Goal: Task Accomplishment & Management: Manage account settings

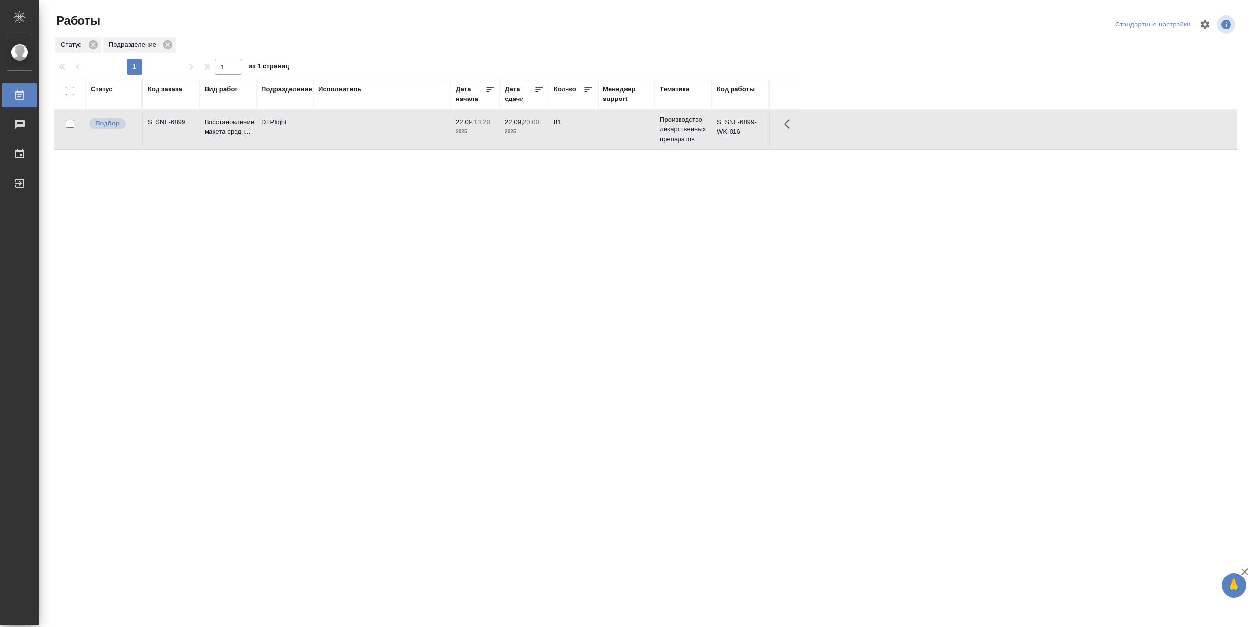
click at [394, 135] on td at bounding box center [381, 129] width 137 height 34
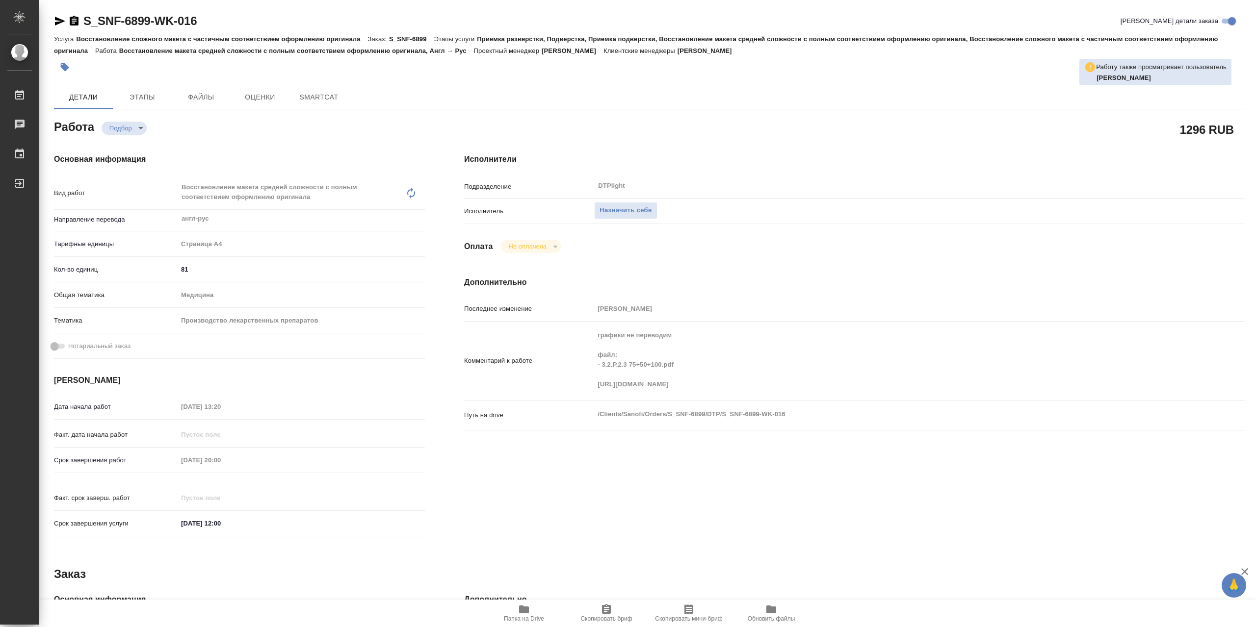
type textarea "x"
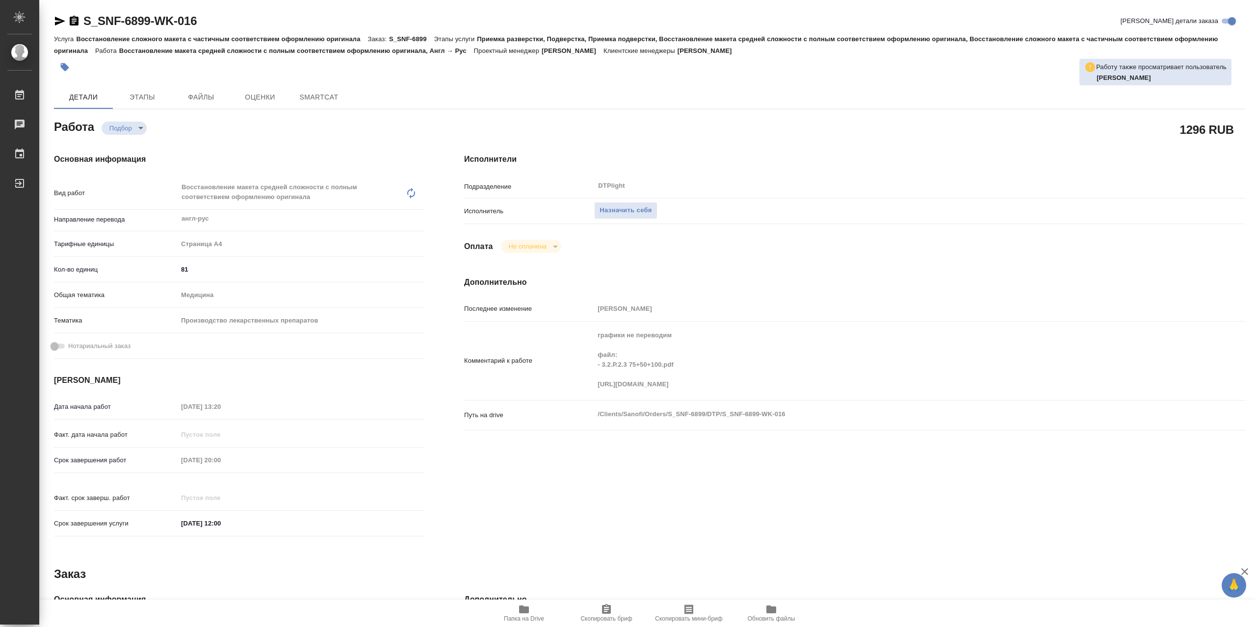
type textarea "x"
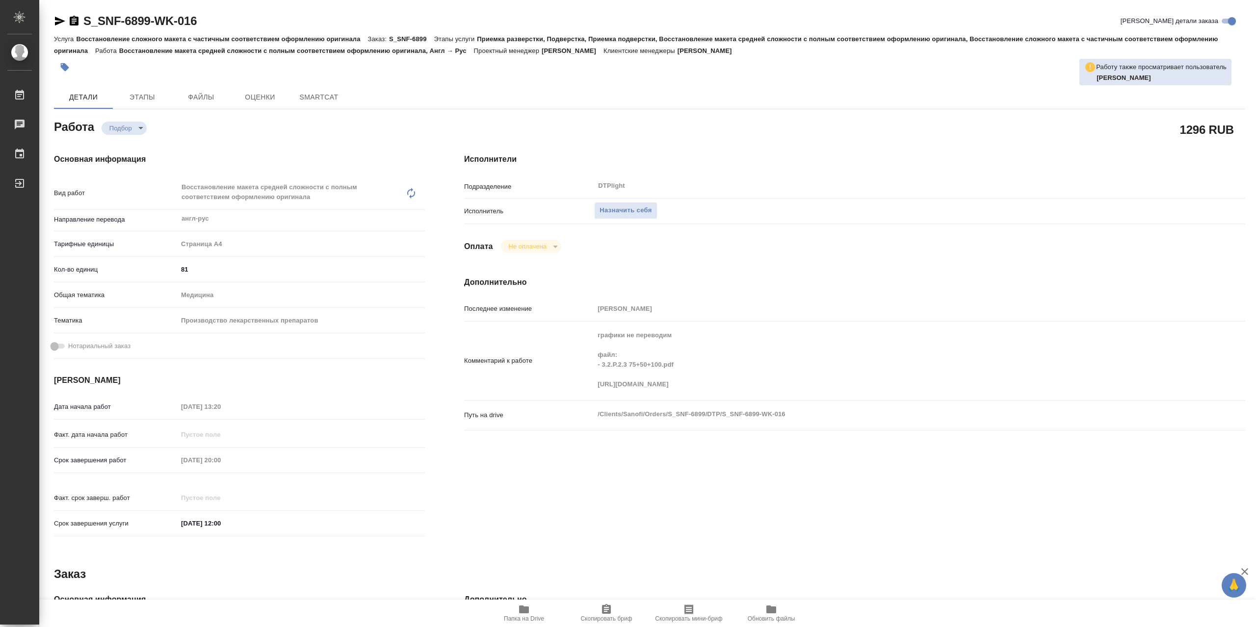
type textarea "x"
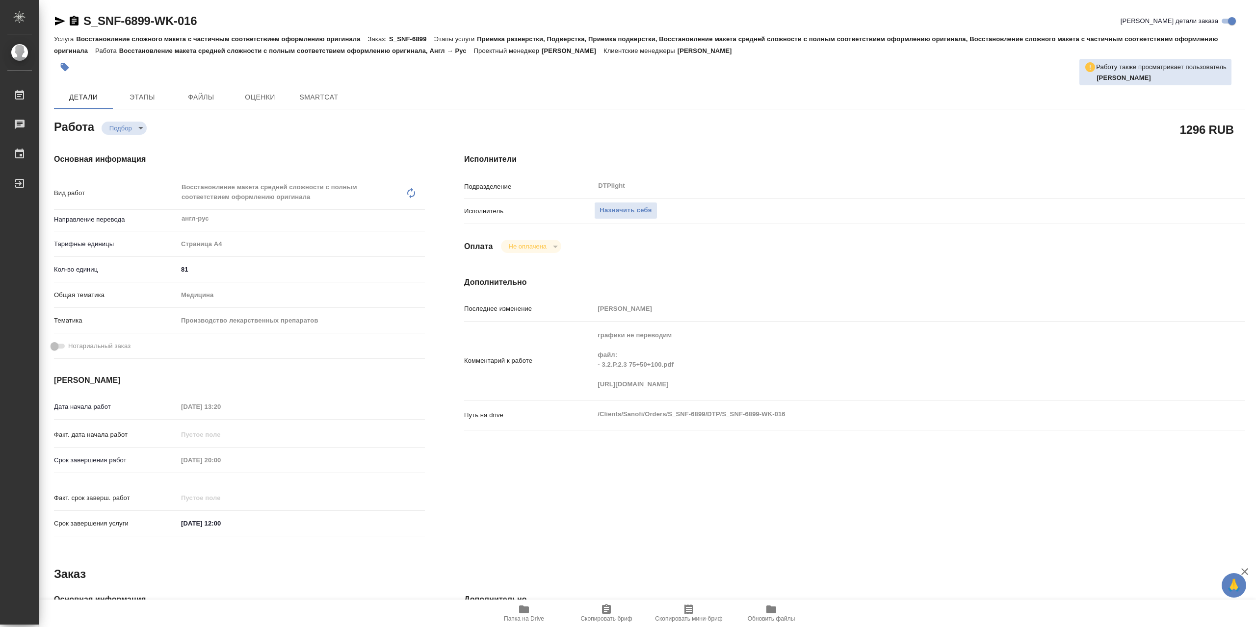
type textarea "x"
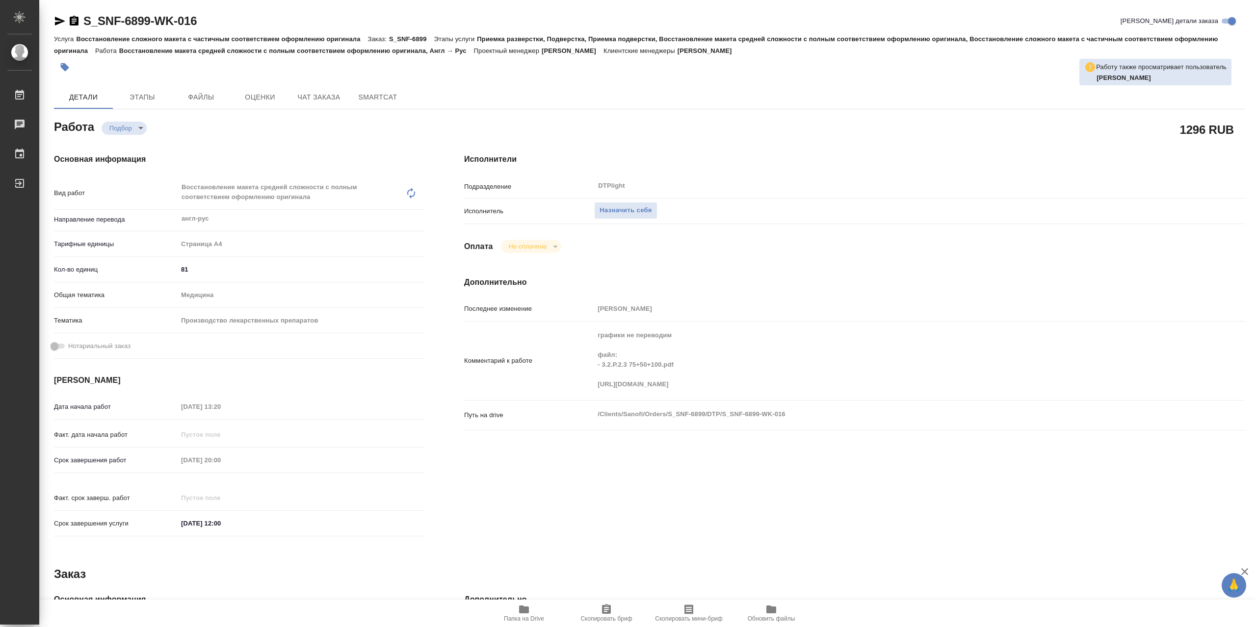
type textarea "x"
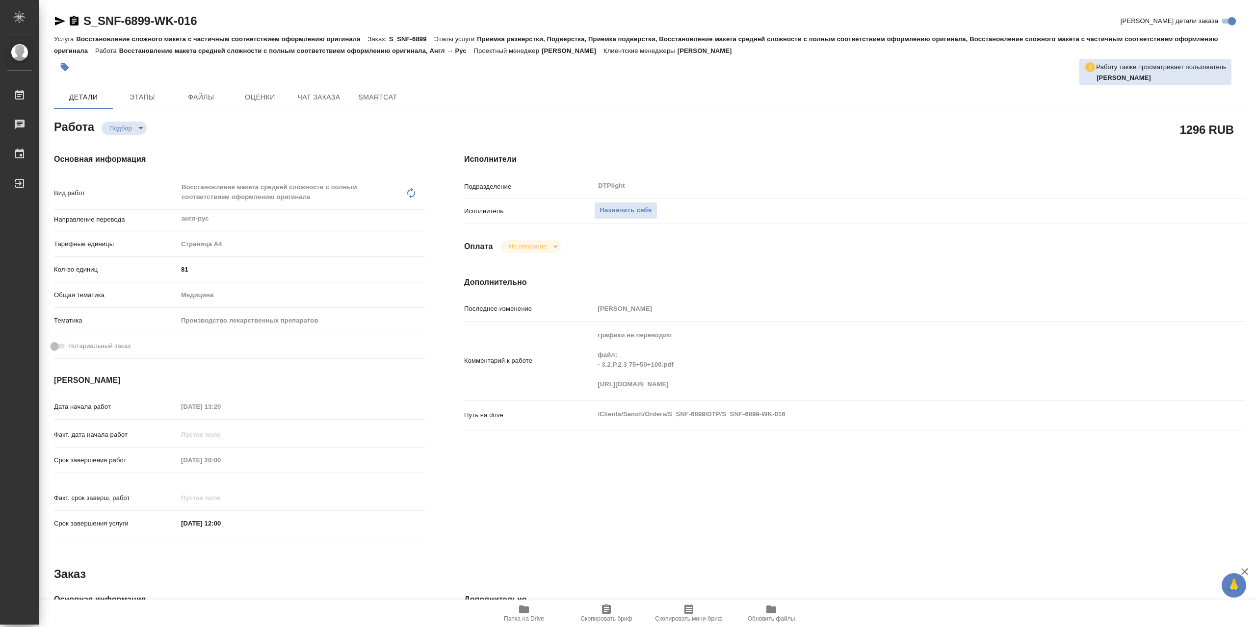
click at [536, 606] on span "Папка на Drive" at bounding box center [524, 613] width 71 height 19
type textarea "x"
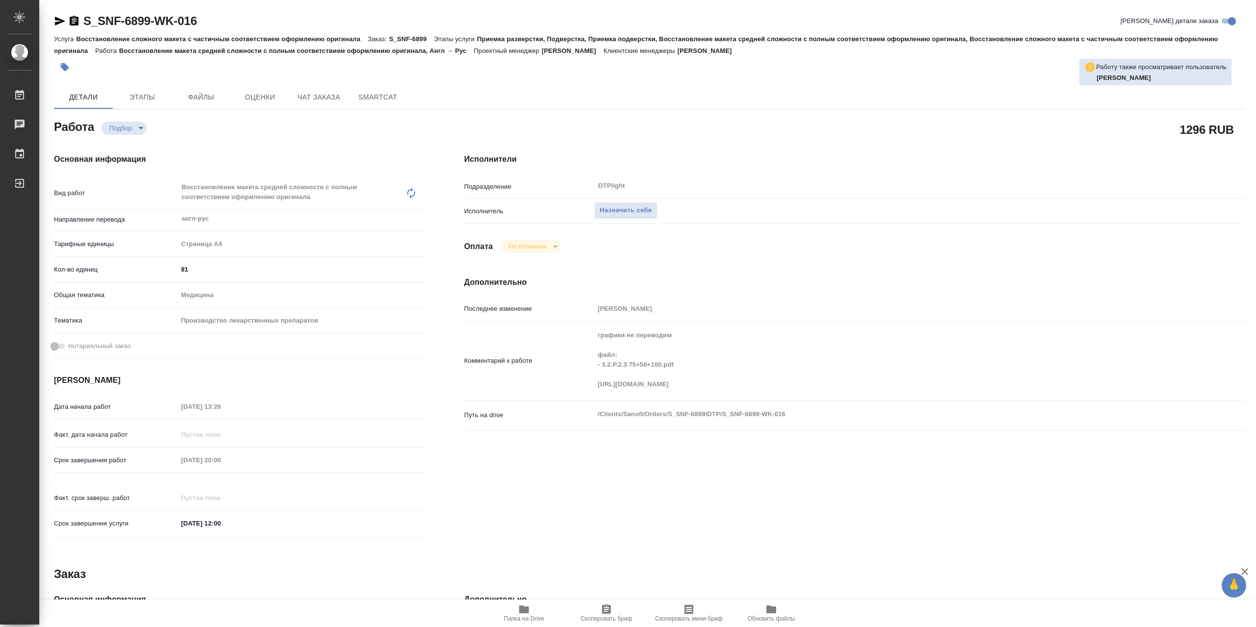
type textarea "x"
click at [643, 215] on span "Назначить себя" at bounding box center [625, 210] width 52 height 11
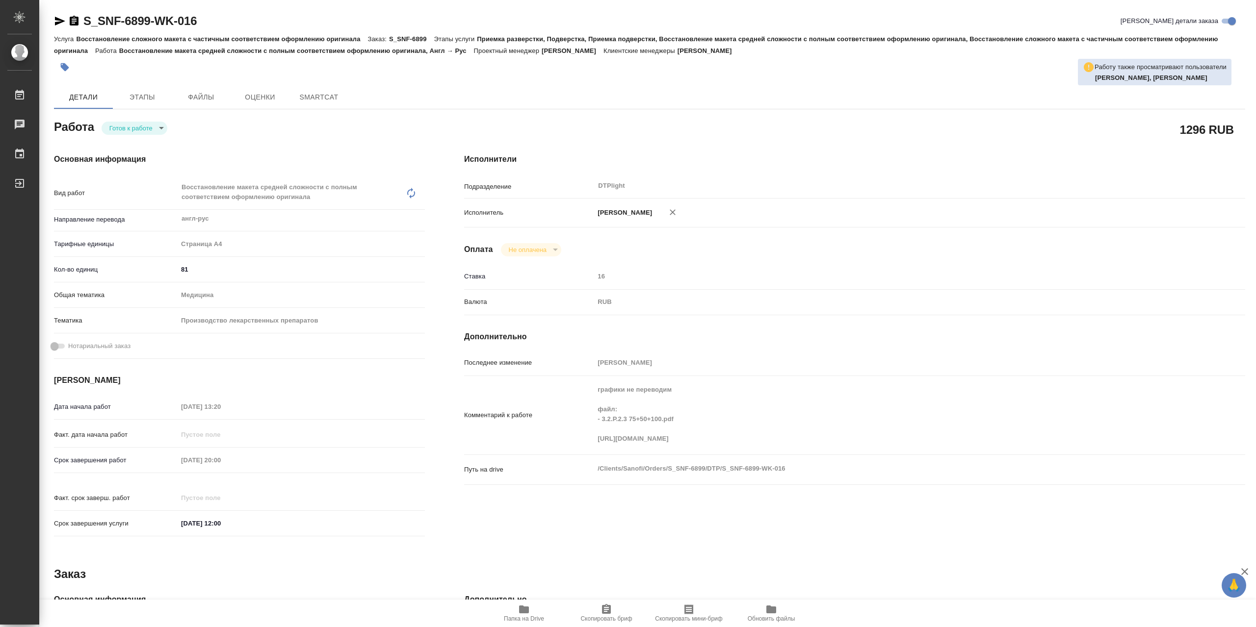
type textarea "x"
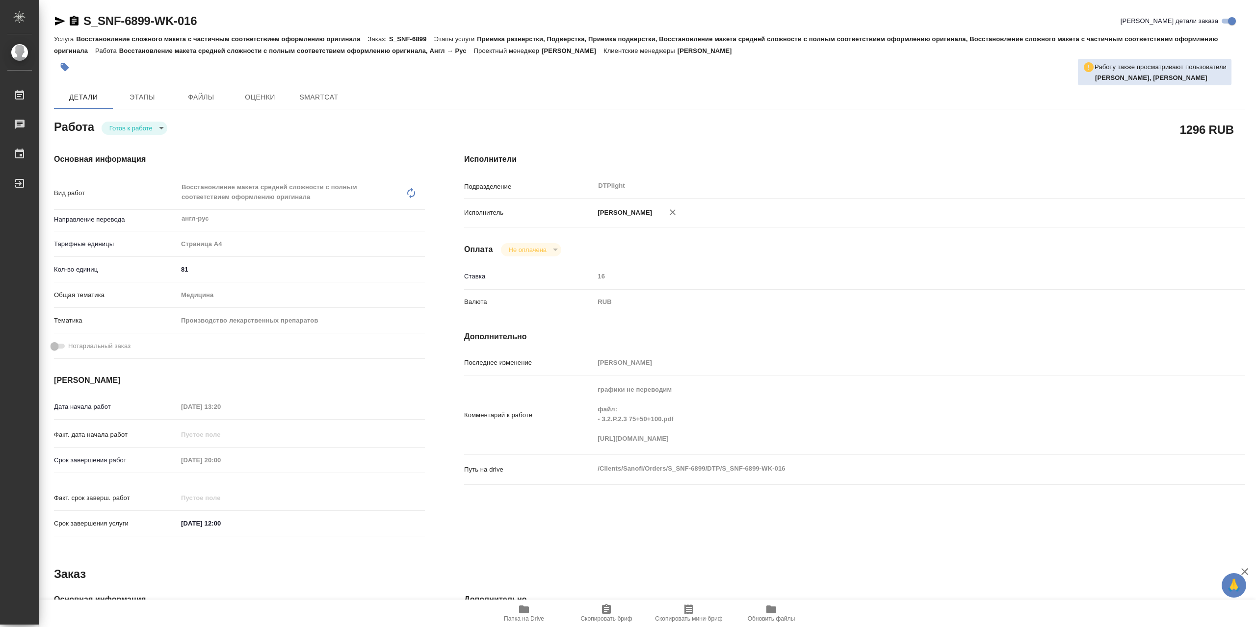
type textarea "x"
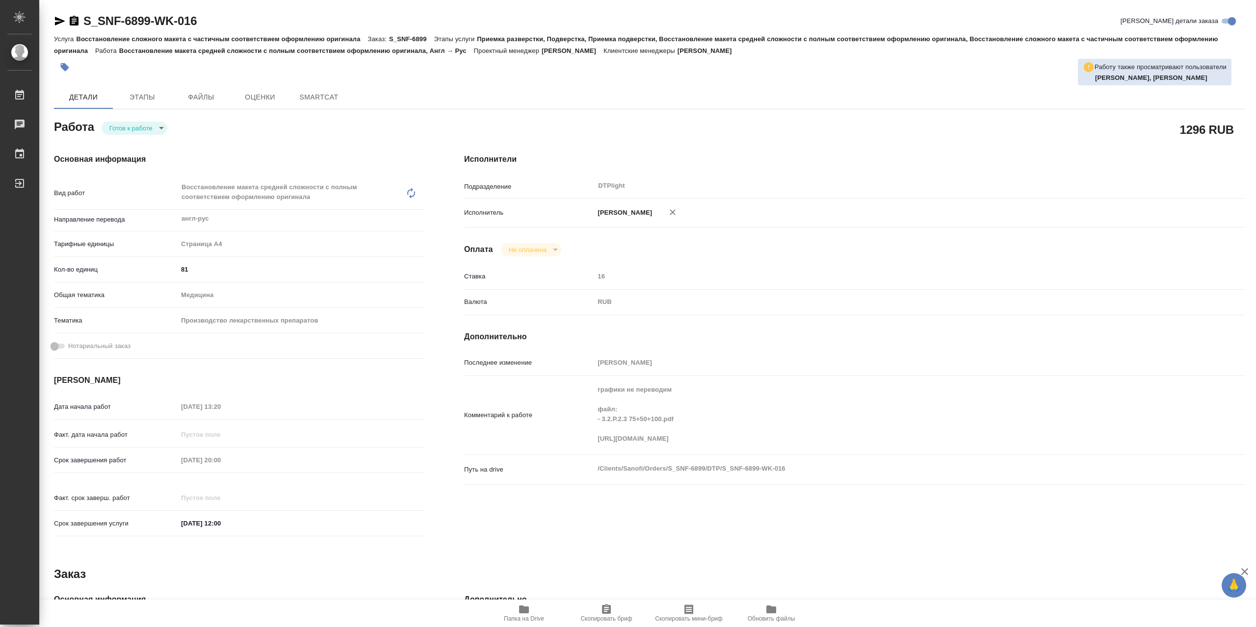
type textarea "x"
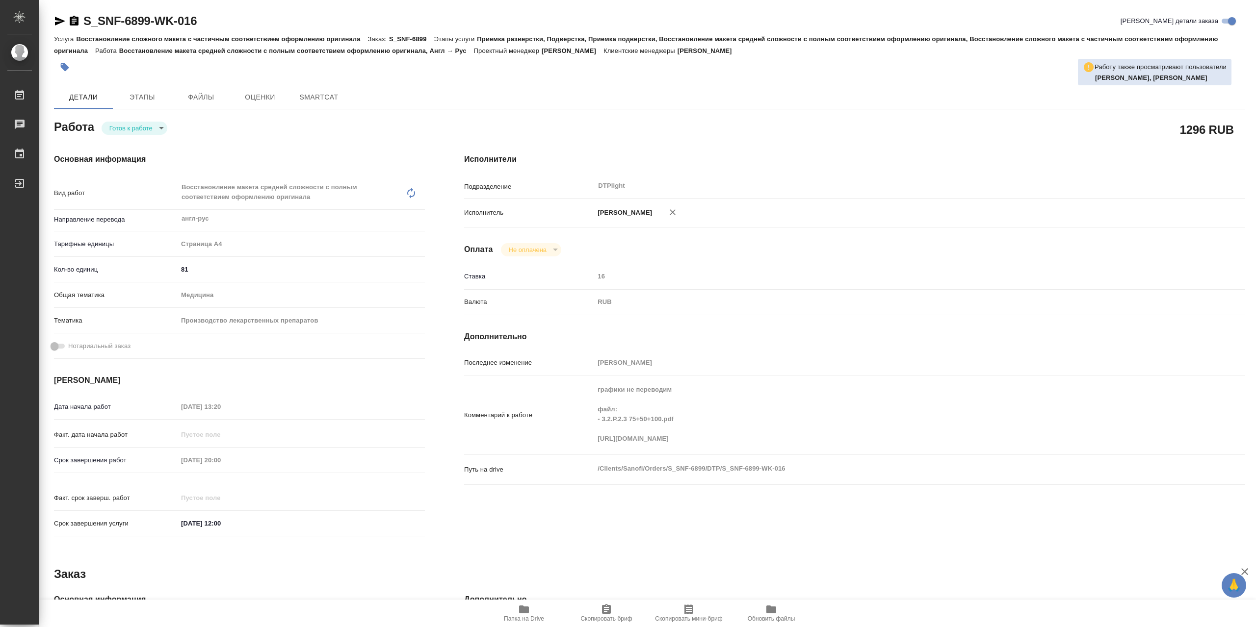
type textarea "x"
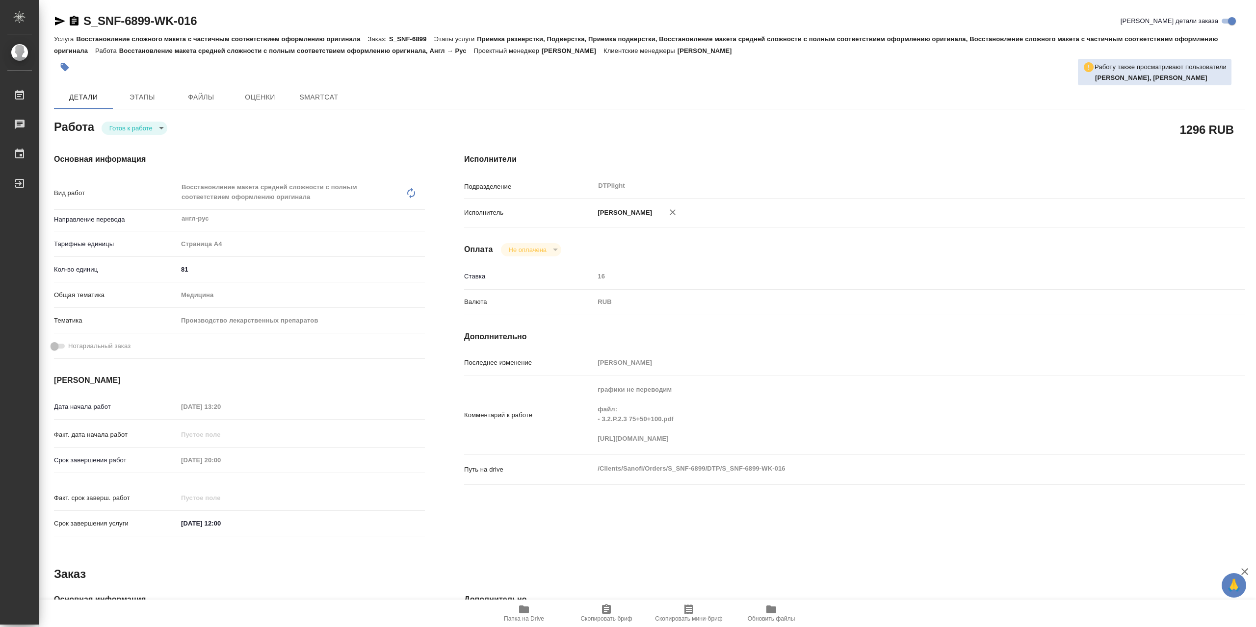
type textarea "x"
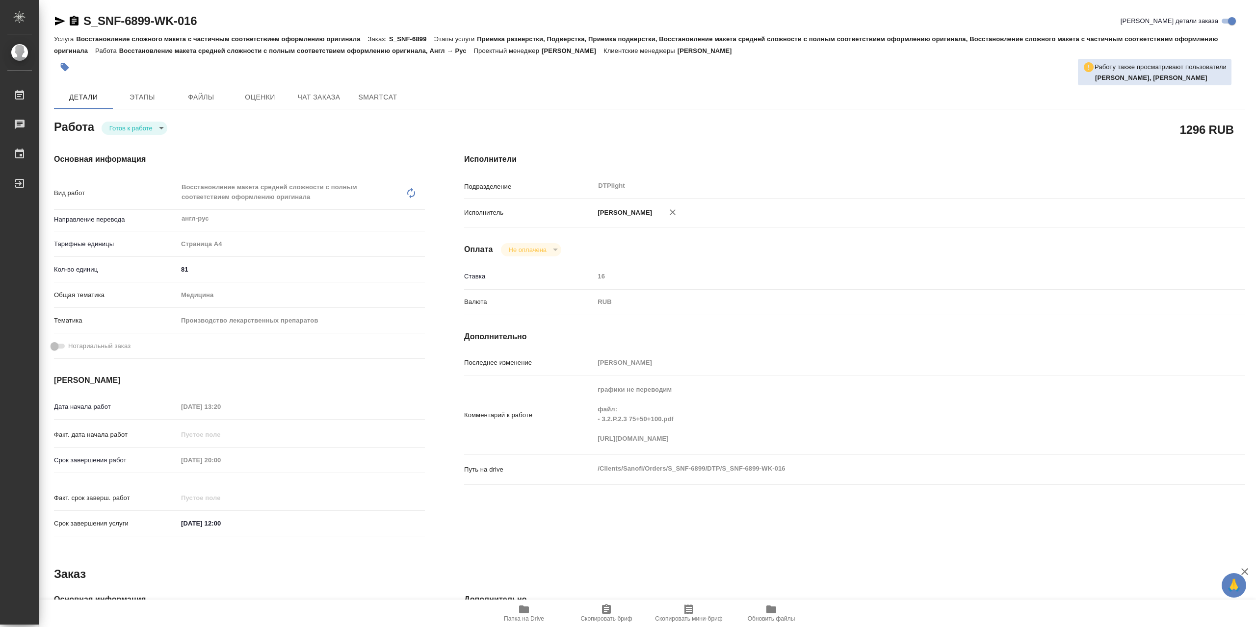
type textarea "x"
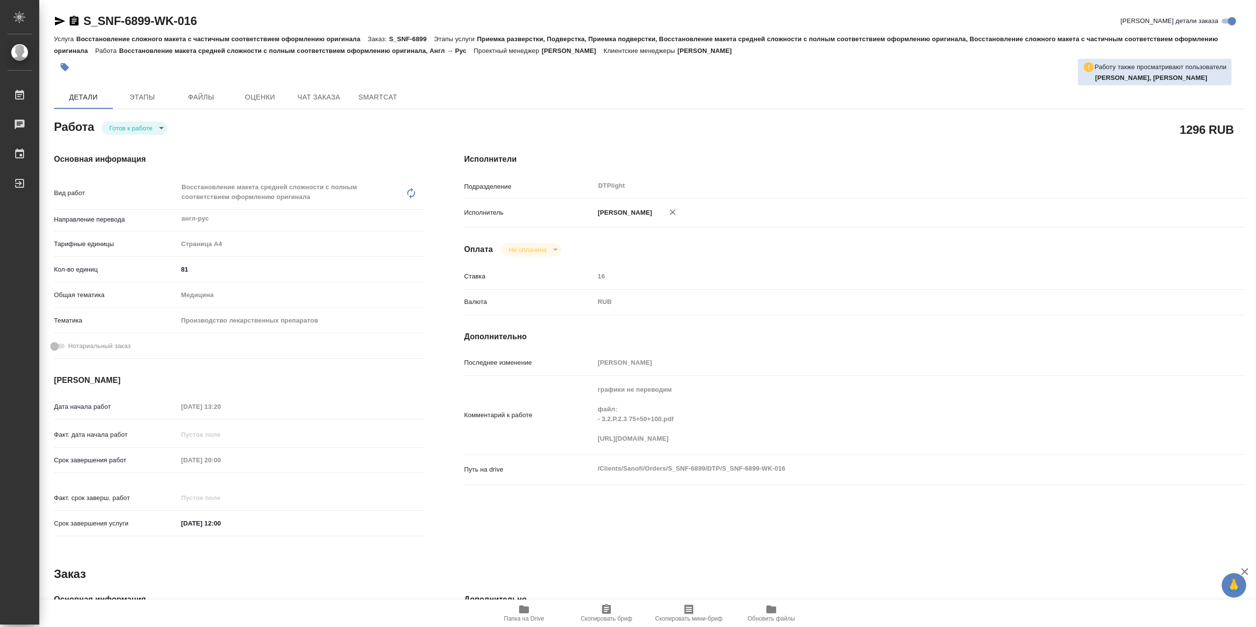
type textarea "x"
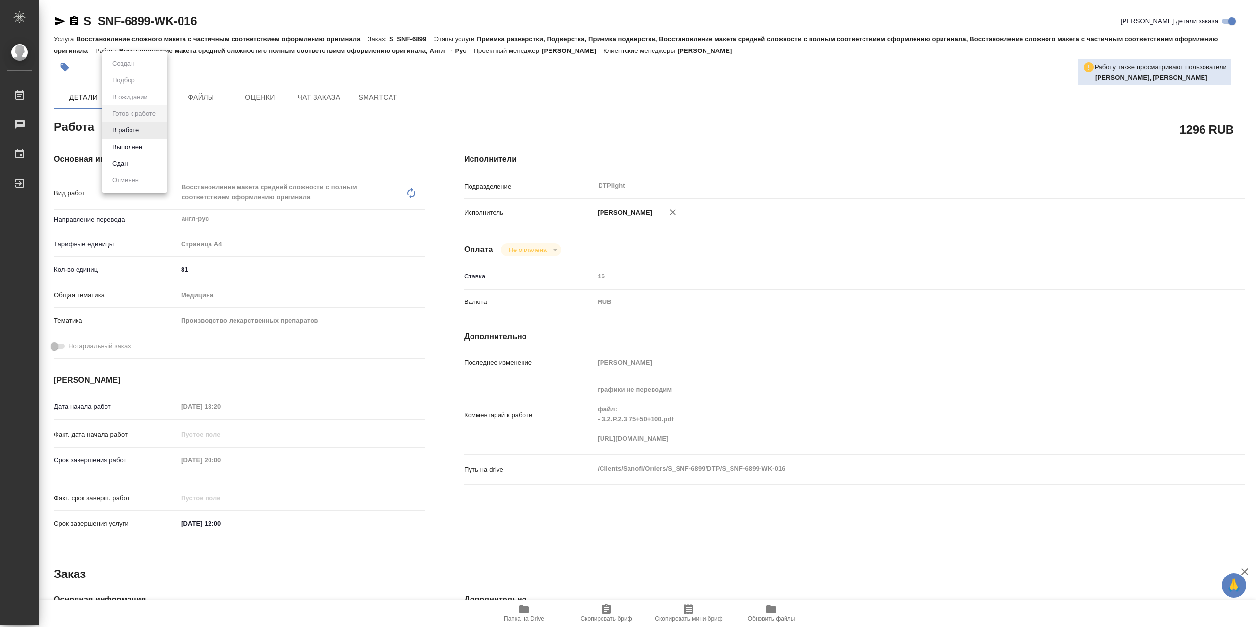
click at [138, 133] on body "🙏 .cls-1 fill:#fff; AWATERA Сархатов [PERSON_NAME] Работы Чаты График Выйти S_S…" at bounding box center [628, 313] width 1256 height 627
click at [141, 134] on button "В работе" at bounding box center [125, 130] width 32 height 11
type textarea "x"
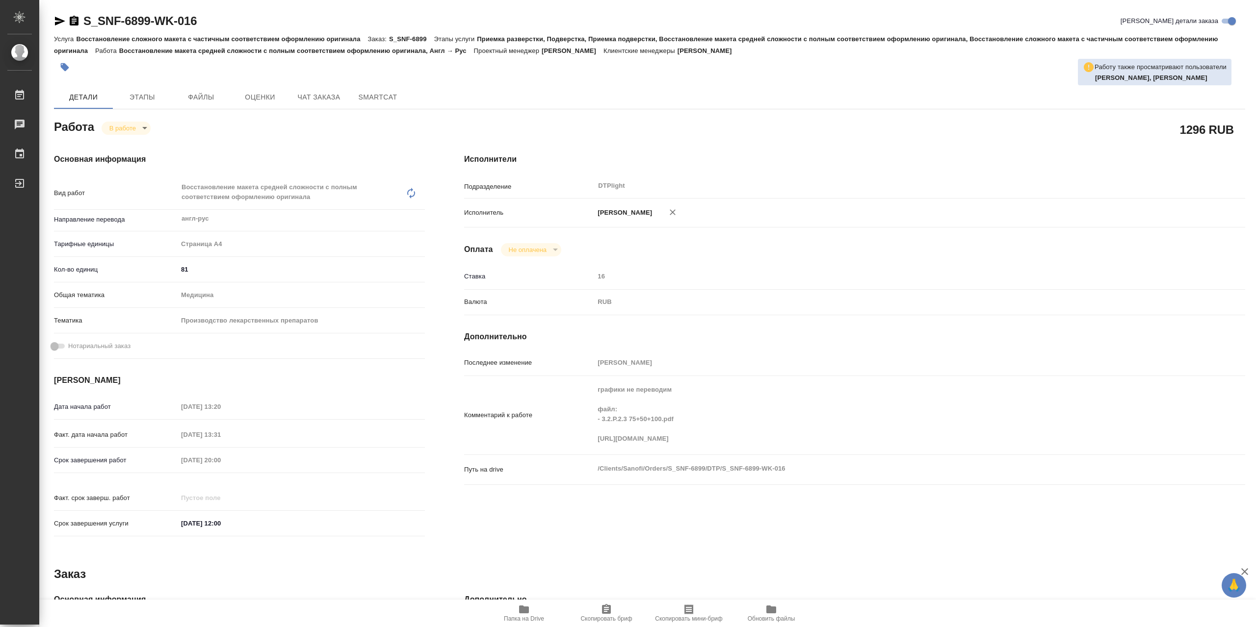
type textarea "x"
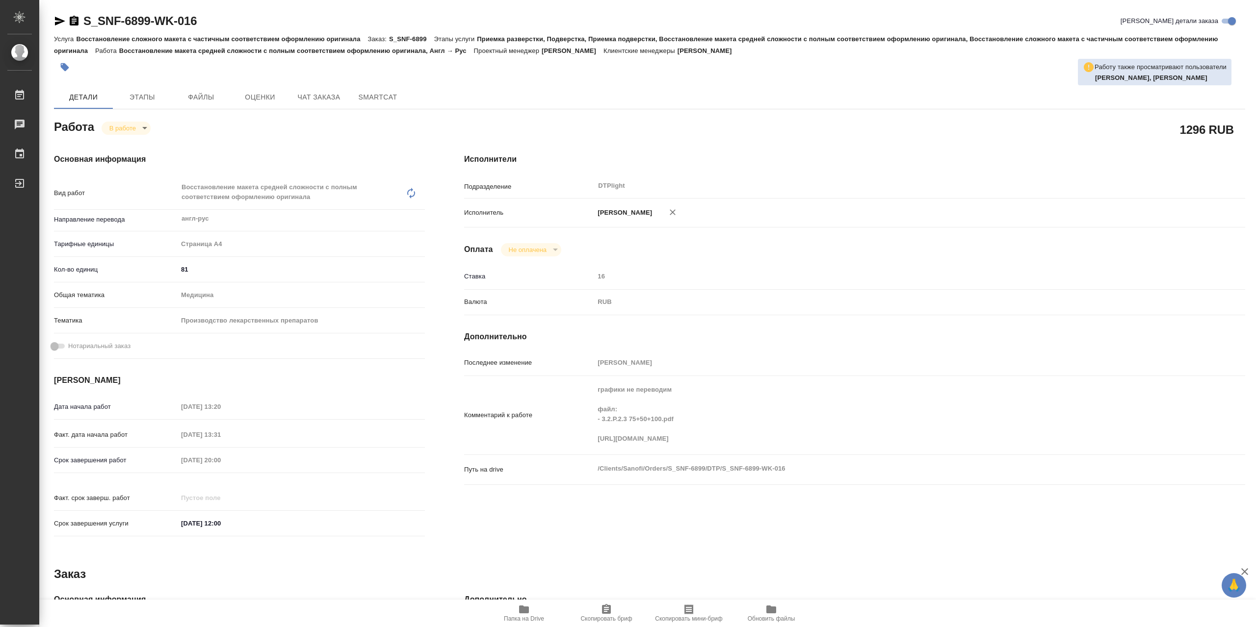
type textarea "x"
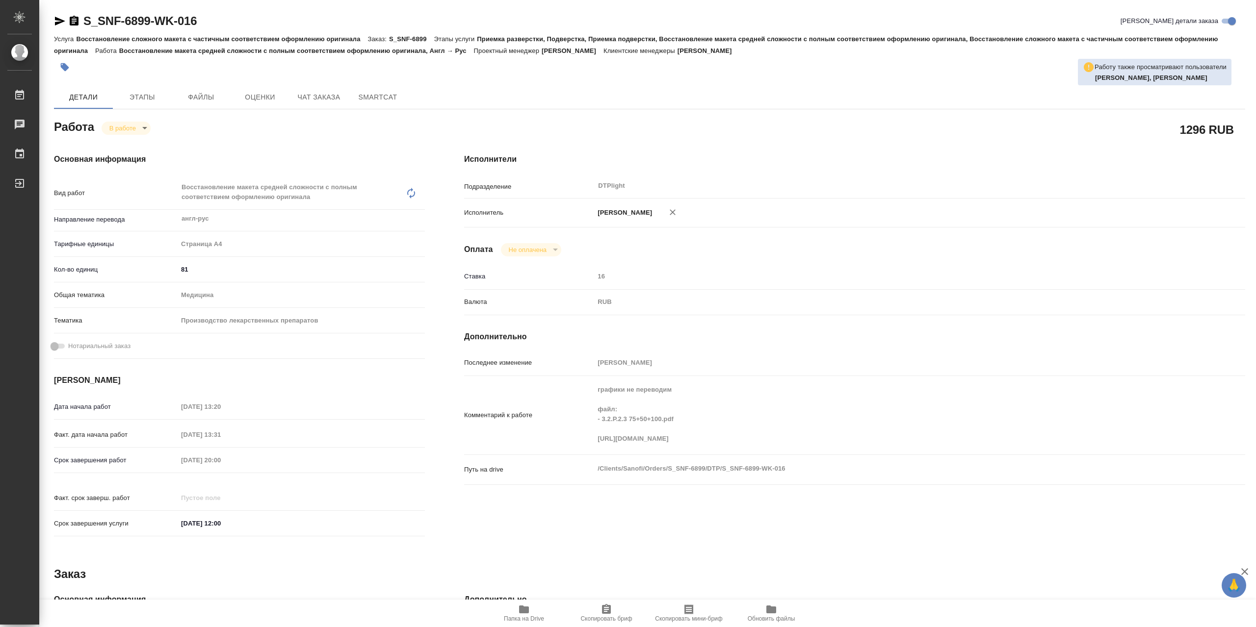
type textarea "x"
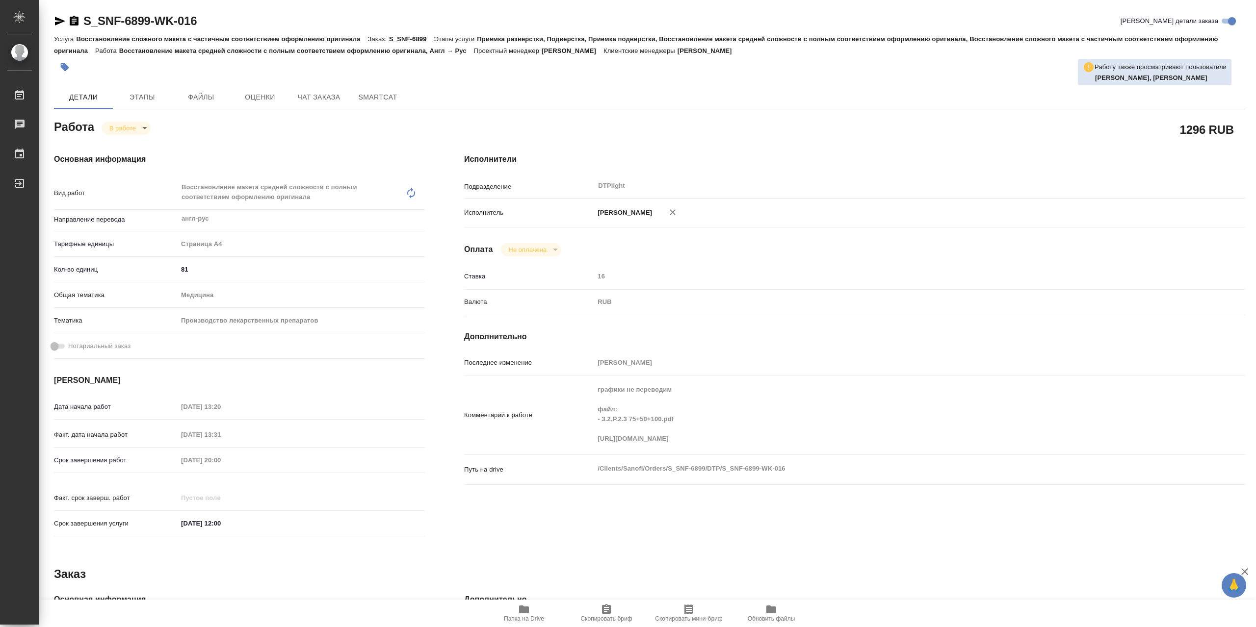
type textarea "x"
click at [520, 607] on icon "button" at bounding box center [524, 610] width 10 height 8
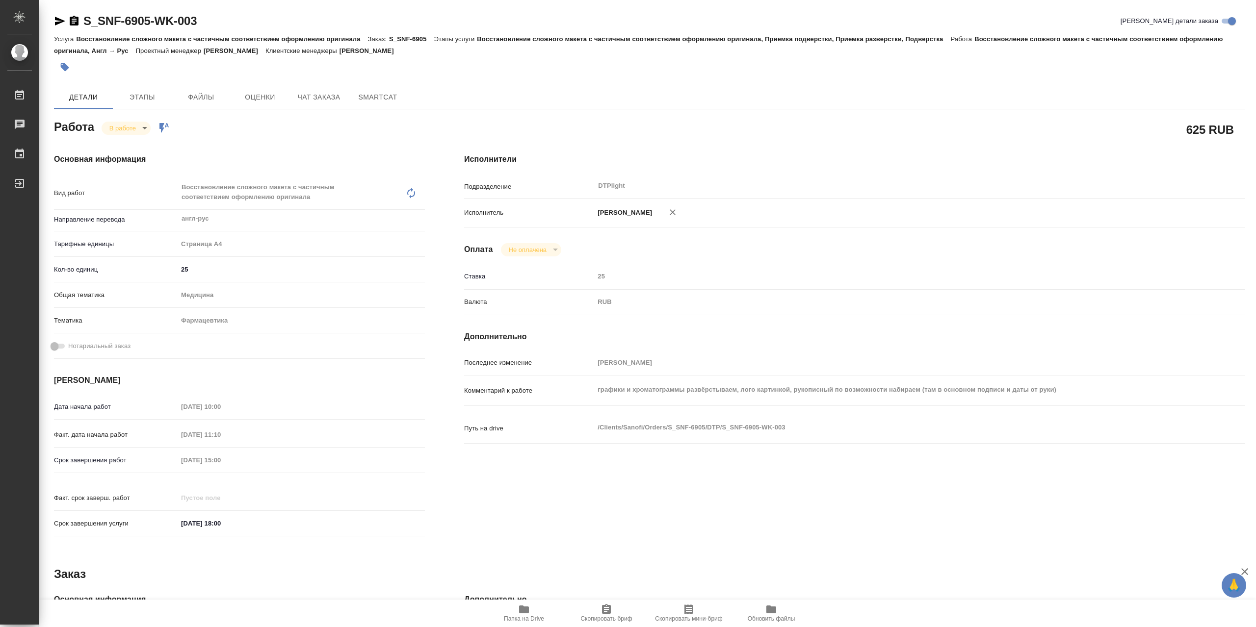
click at [528, 607] on icon "button" at bounding box center [524, 610] width 10 height 8
click at [150, 122] on div "Работа В работе inProgress Работа включена в последовательность" at bounding box center [239, 126] width 371 height 18
click at [140, 128] on body "🙏 .cls-1 fill:#fff; AWATERA Сархатов Руслан Работы 0 Чаты График Выйти S_SNF-69…" at bounding box center [628, 313] width 1256 height 627
drag, startPoint x: 147, startPoint y: 143, endPoint x: 290, endPoint y: 64, distance: 163.1
click at [147, 143] on li "Выполнен" at bounding box center [134, 147] width 65 height 17
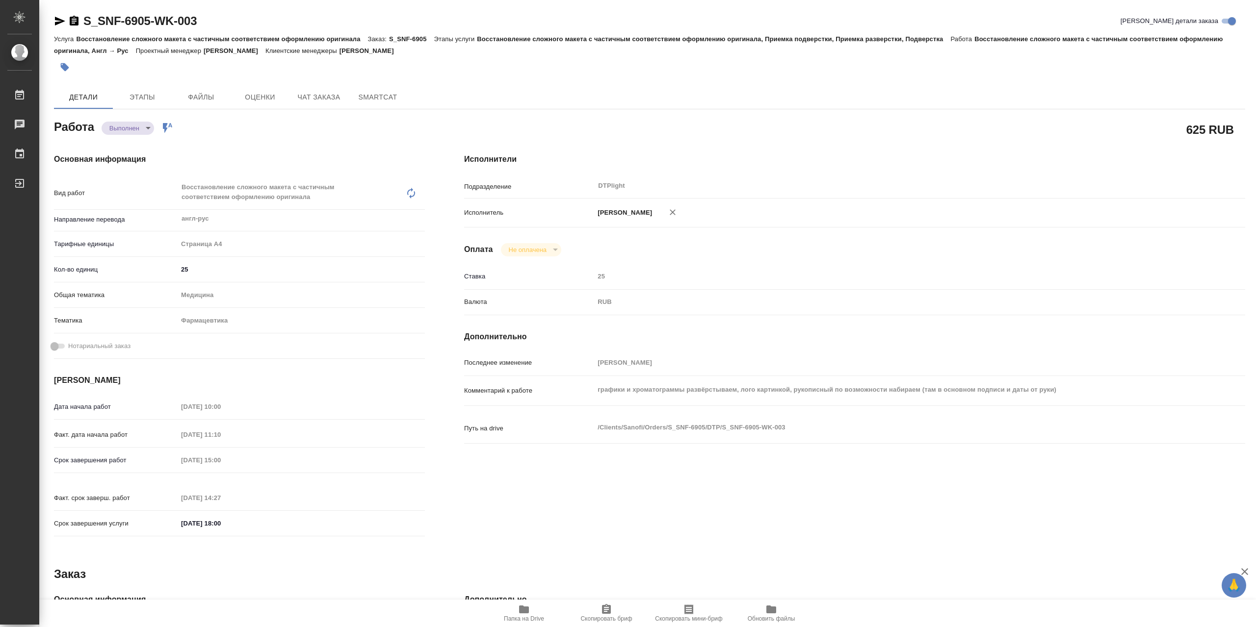
type textarea "x"
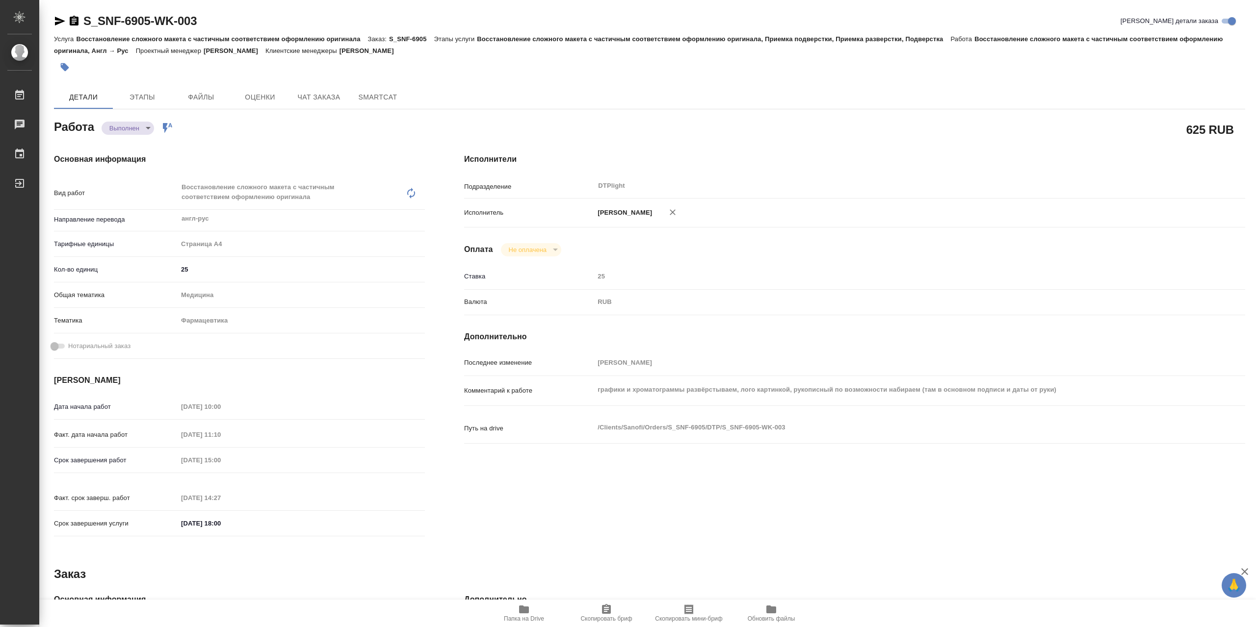
type textarea "x"
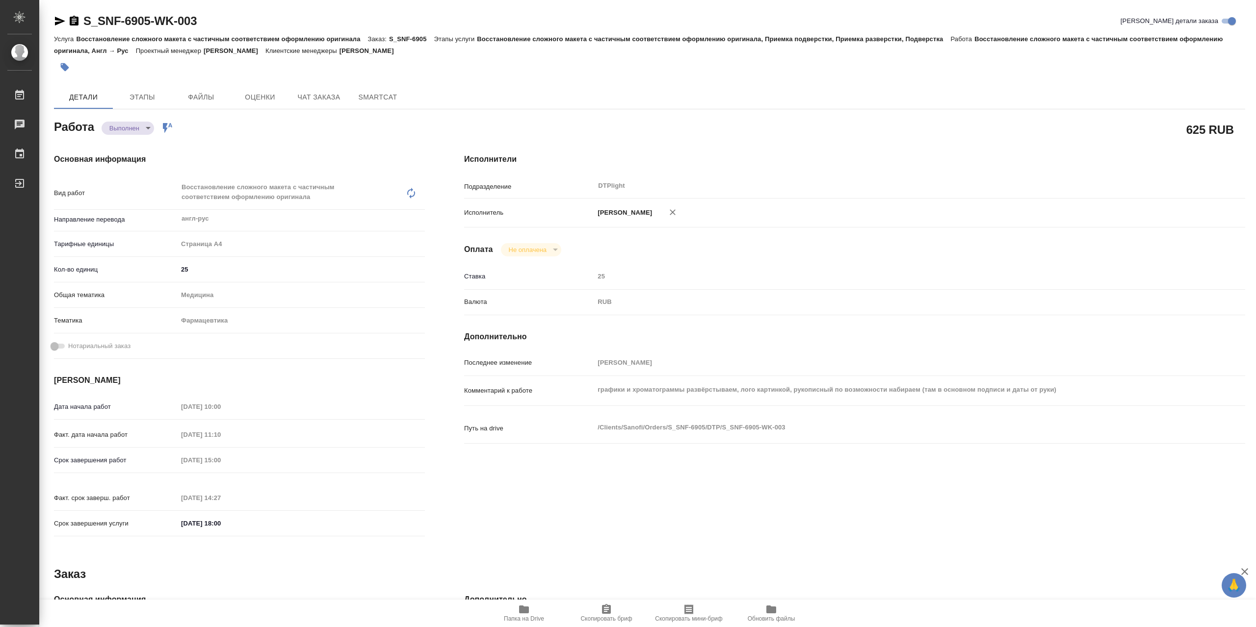
type textarea "x"
